Goal: Task Accomplishment & Management: Use online tool/utility

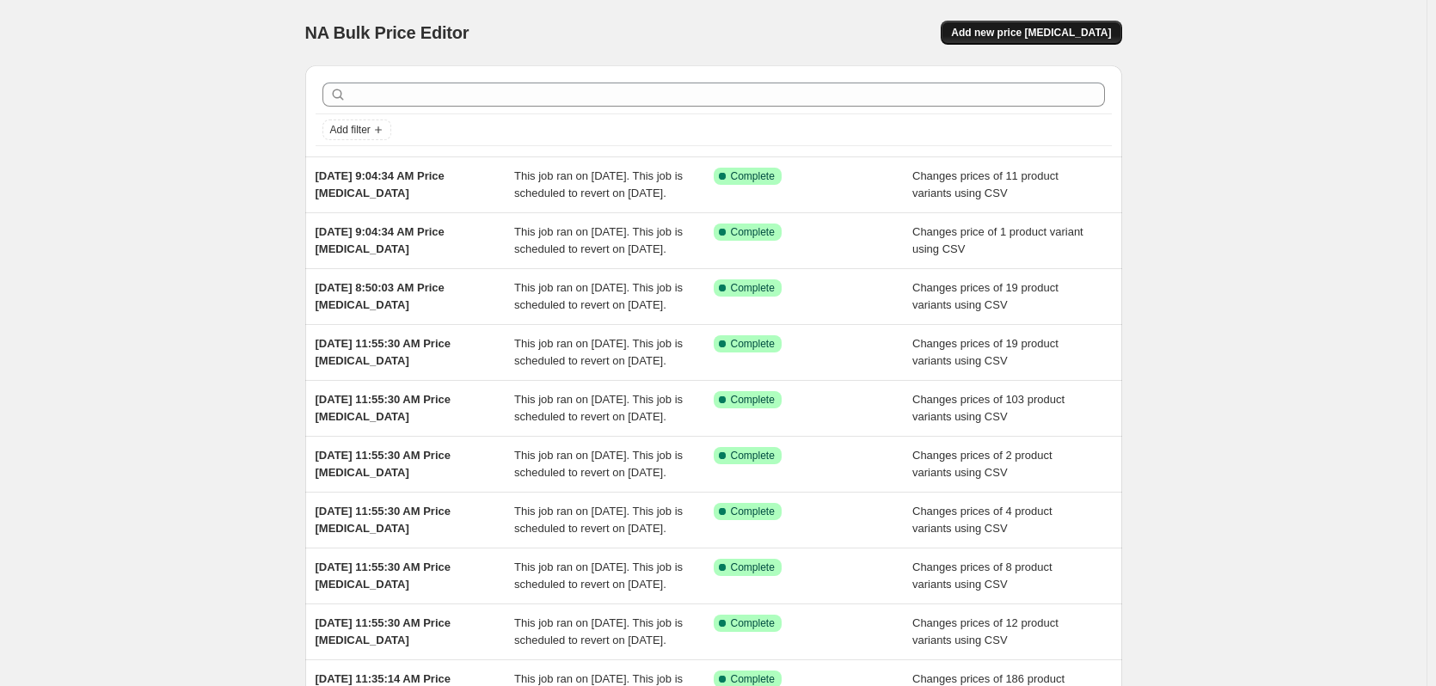
click at [1121, 31] on button "Add new price [MEDICAL_DATA]" at bounding box center [1031, 33] width 181 height 24
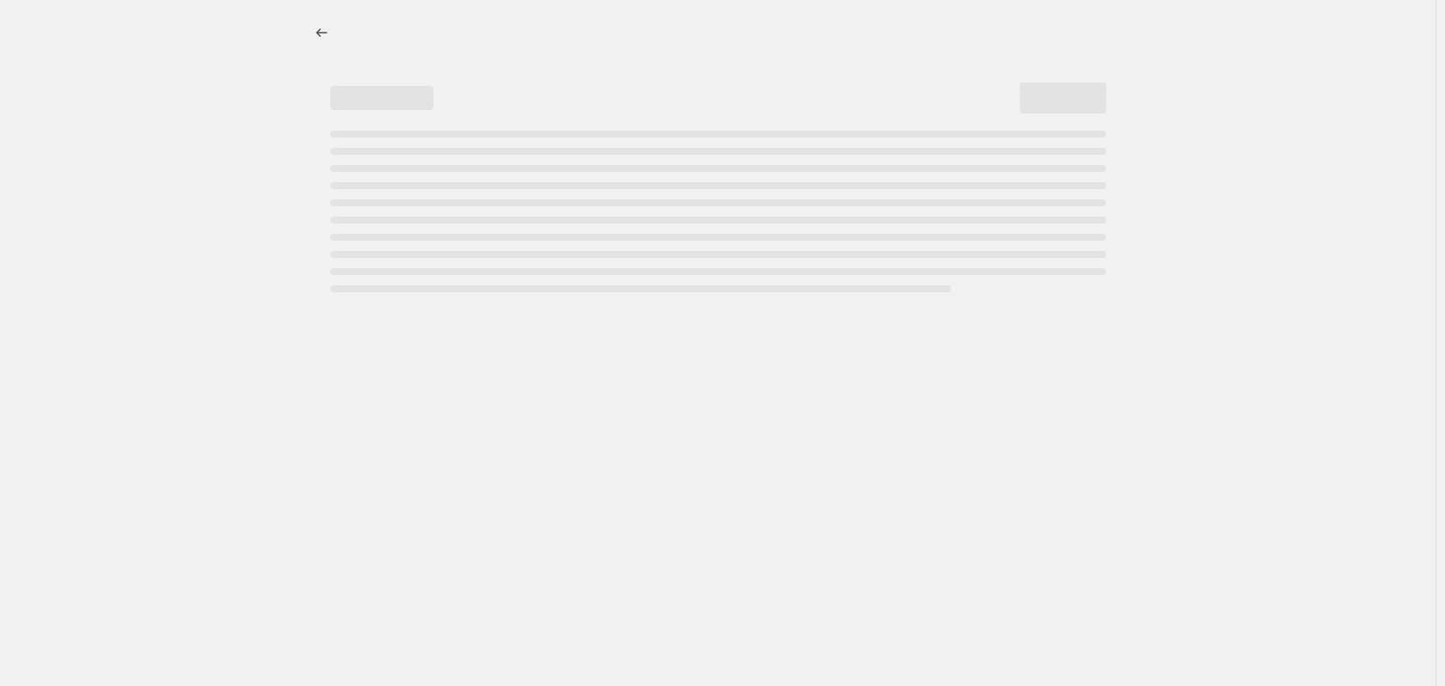
select select "percentage"
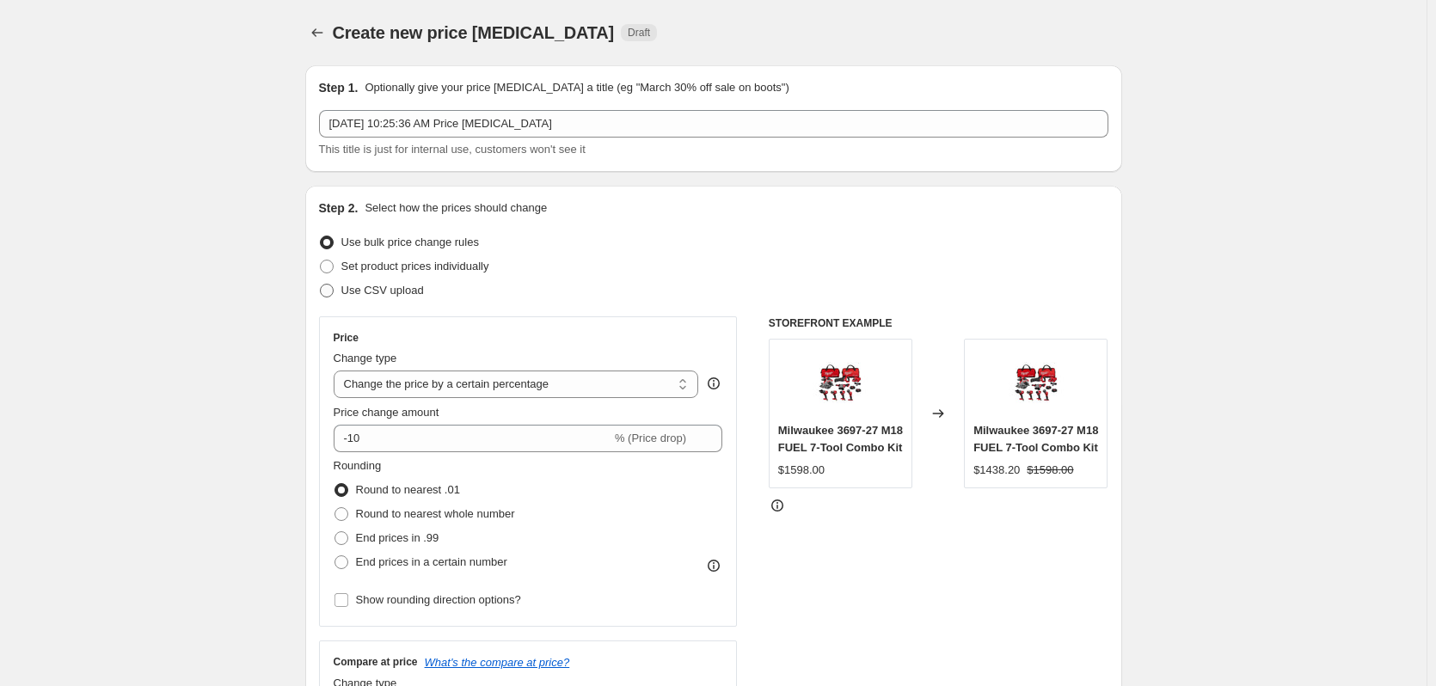
click at [421, 296] on span "Use CSV upload" at bounding box center [382, 290] width 83 height 13
click at [321, 285] on input "Use CSV upload" at bounding box center [320, 284] width 1 height 1
radio input "true"
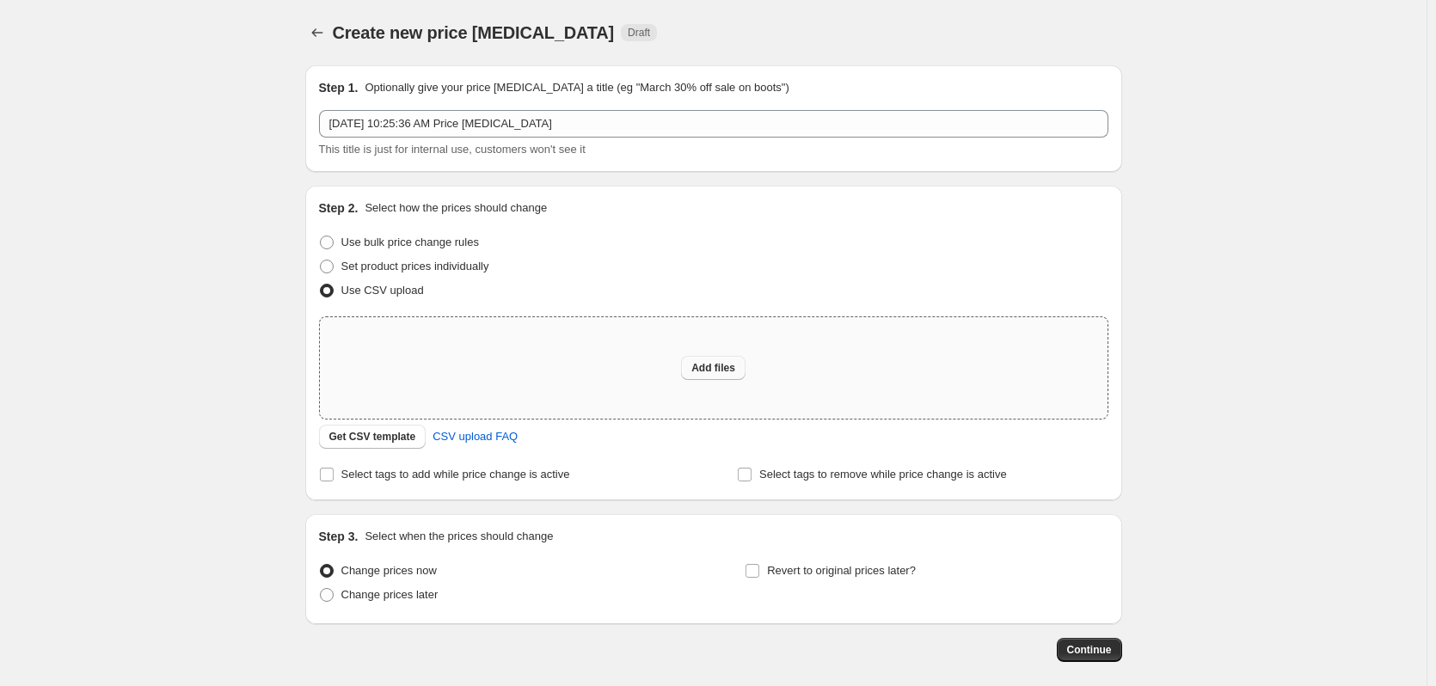
click at [723, 372] on span "Add files" at bounding box center [713, 368] width 44 height 14
type input "C:\fakepath\csv_template 1.csv"
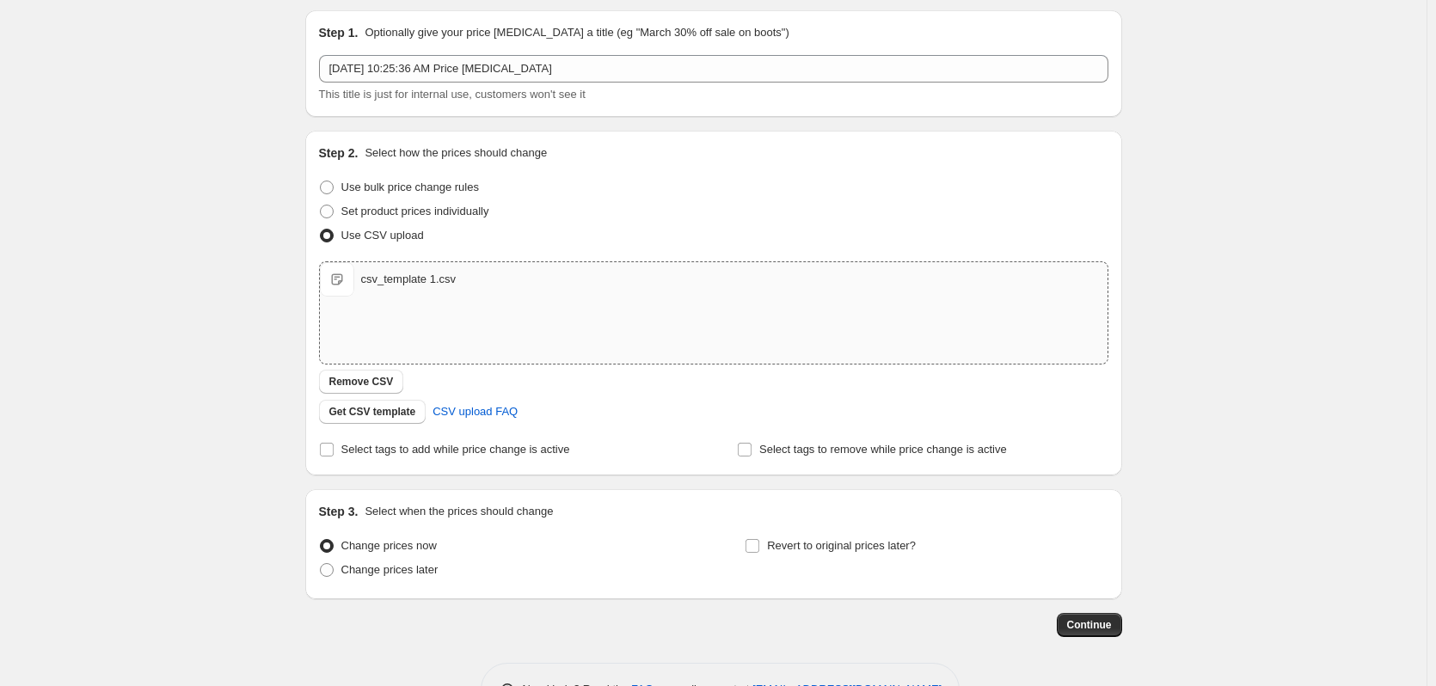
scroll to position [111, 0]
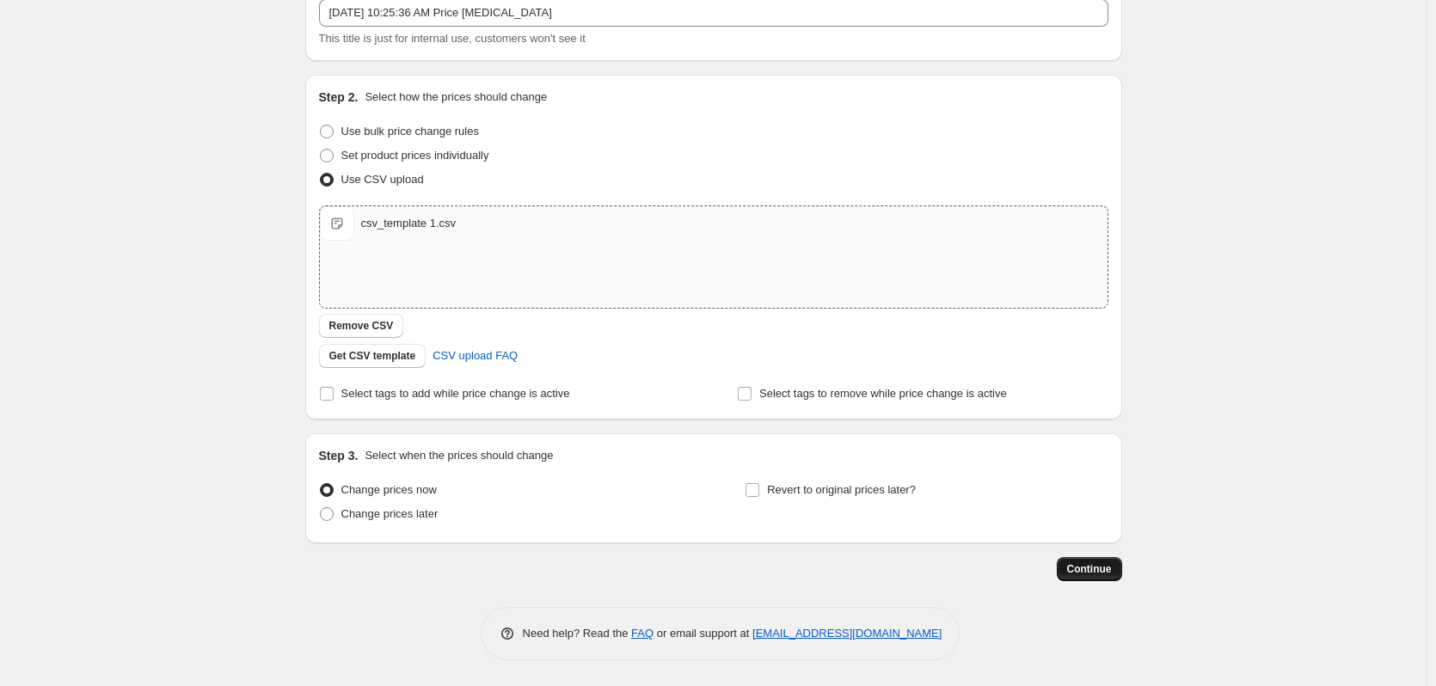
click at [1090, 568] on span "Continue" at bounding box center [1089, 569] width 45 height 14
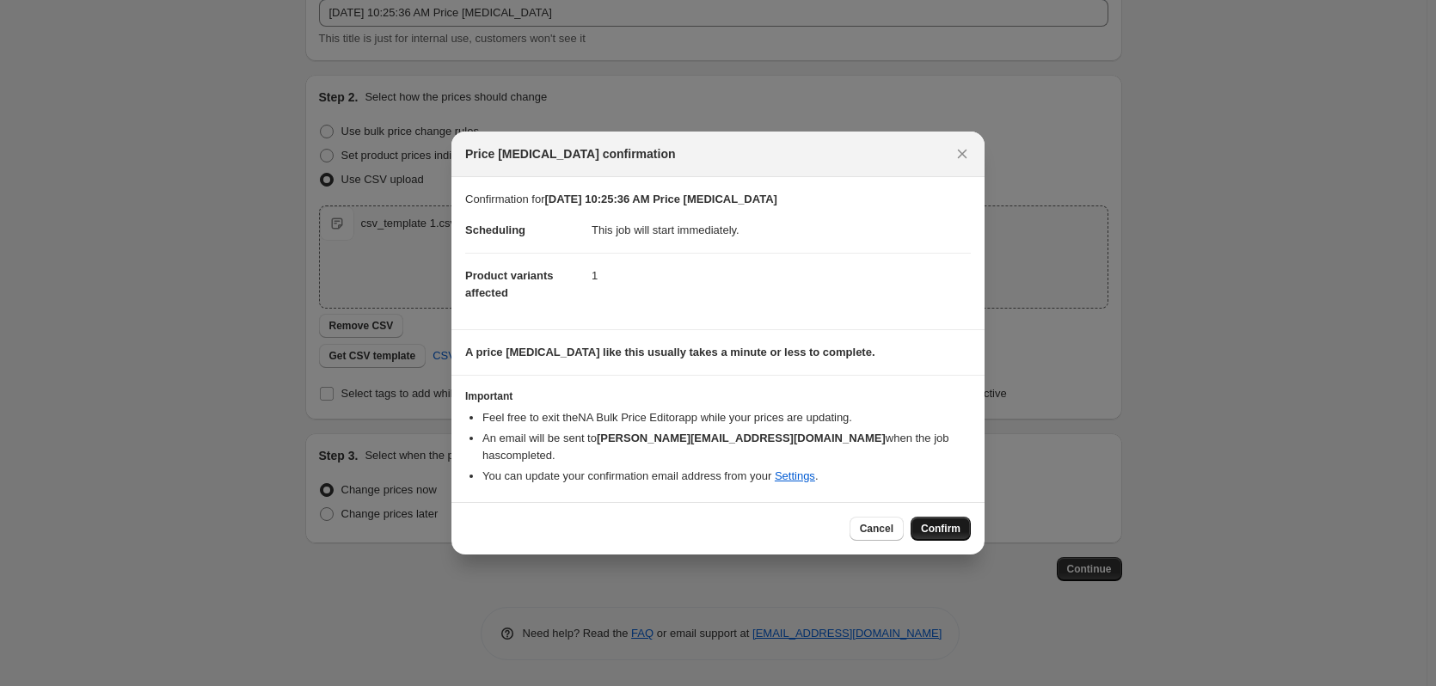
click at [945, 527] on button "Confirm" at bounding box center [941, 529] width 60 height 24
